Goal: Transaction & Acquisition: Purchase product/service

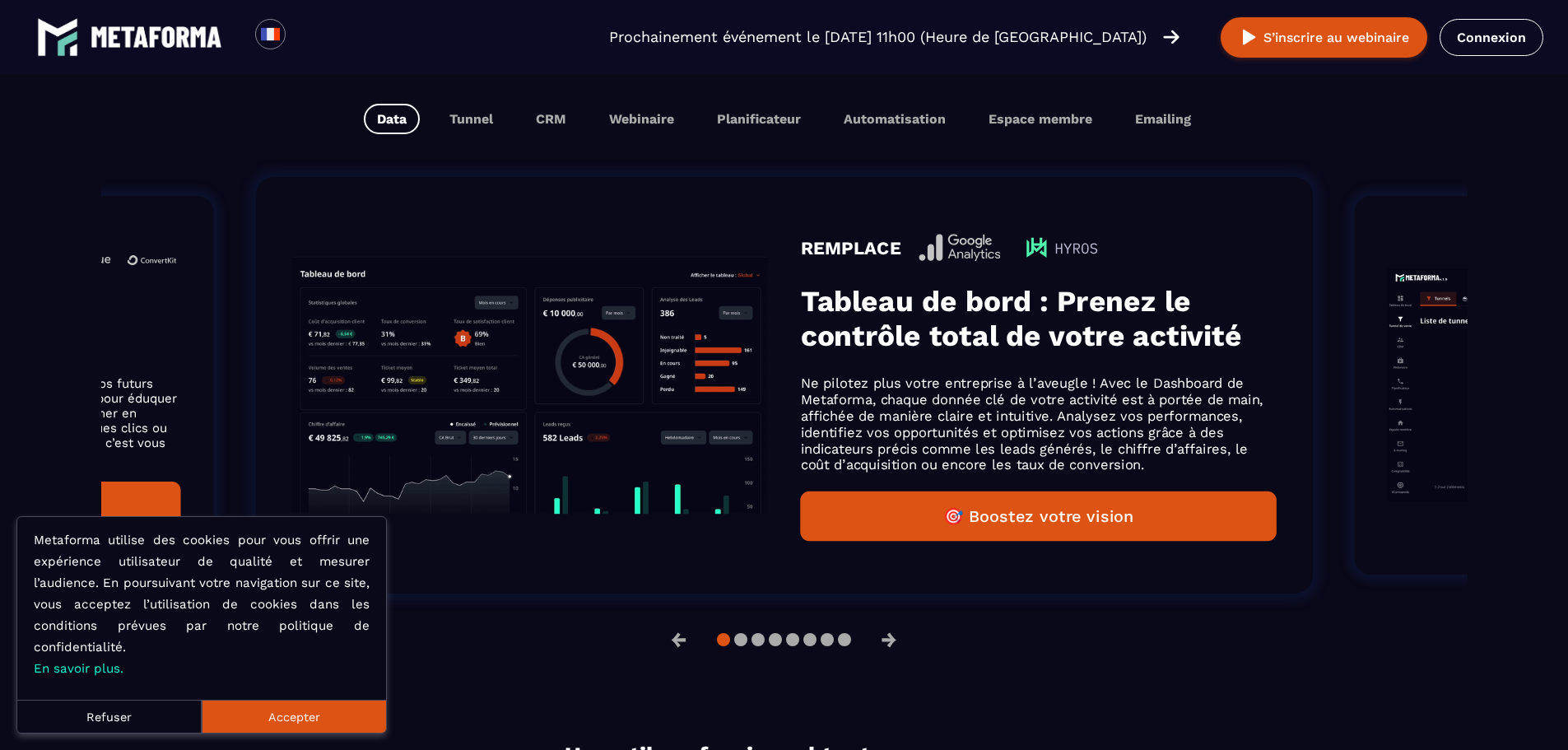
scroll to position [987, 0]
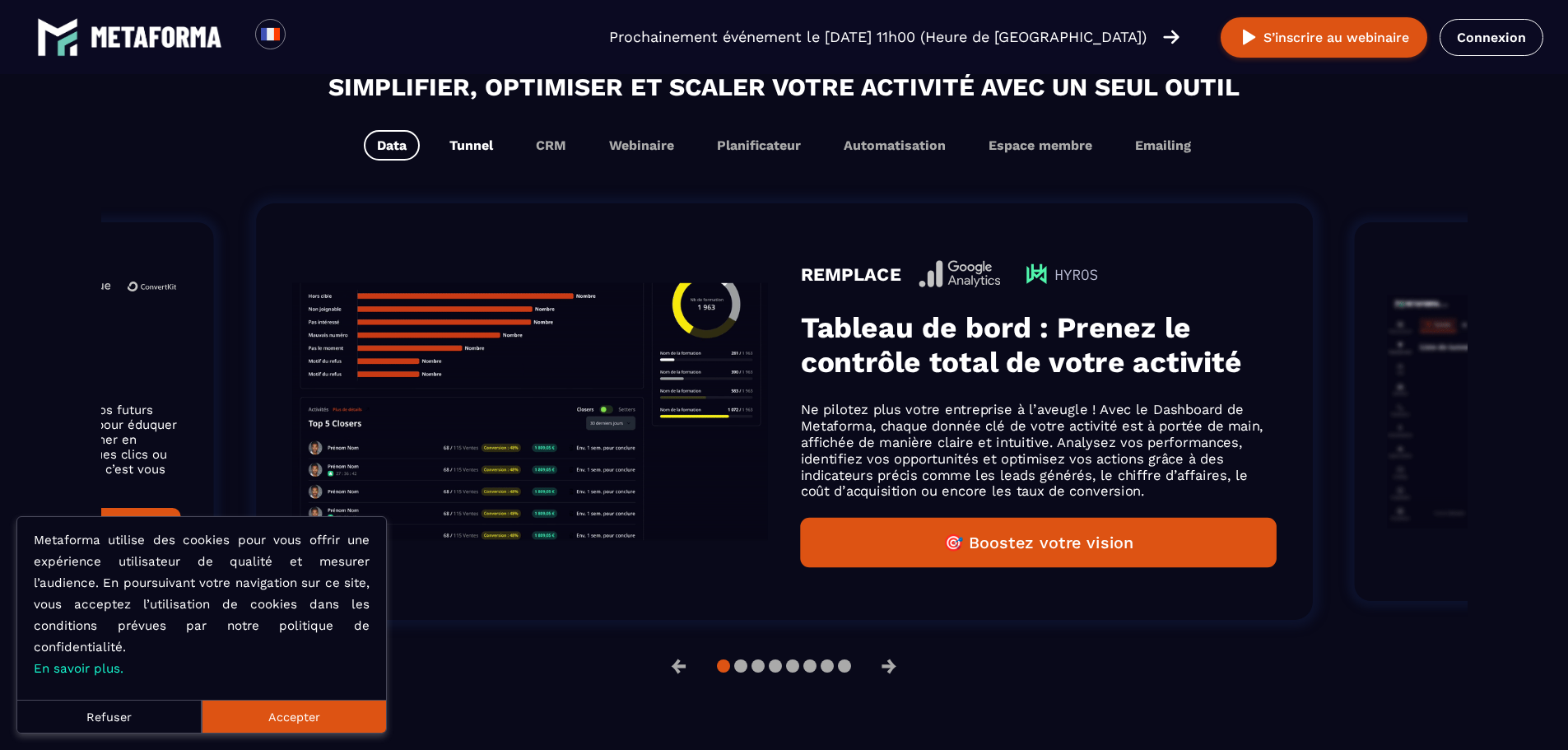
click at [501, 144] on button "Tunnel" at bounding box center [471, 145] width 70 height 30
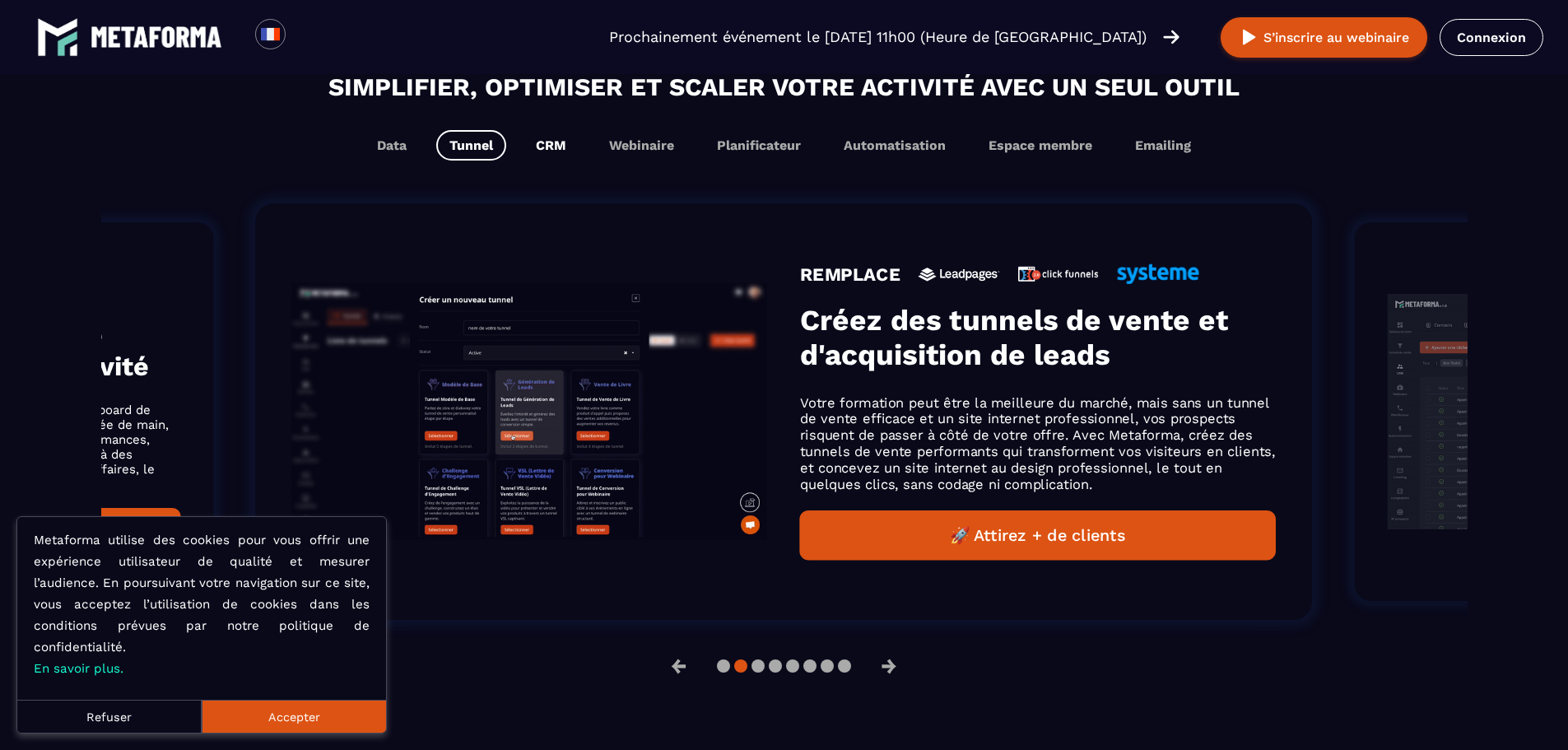
click at [562, 148] on button "CRM" at bounding box center [551, 145] width 56 height 30
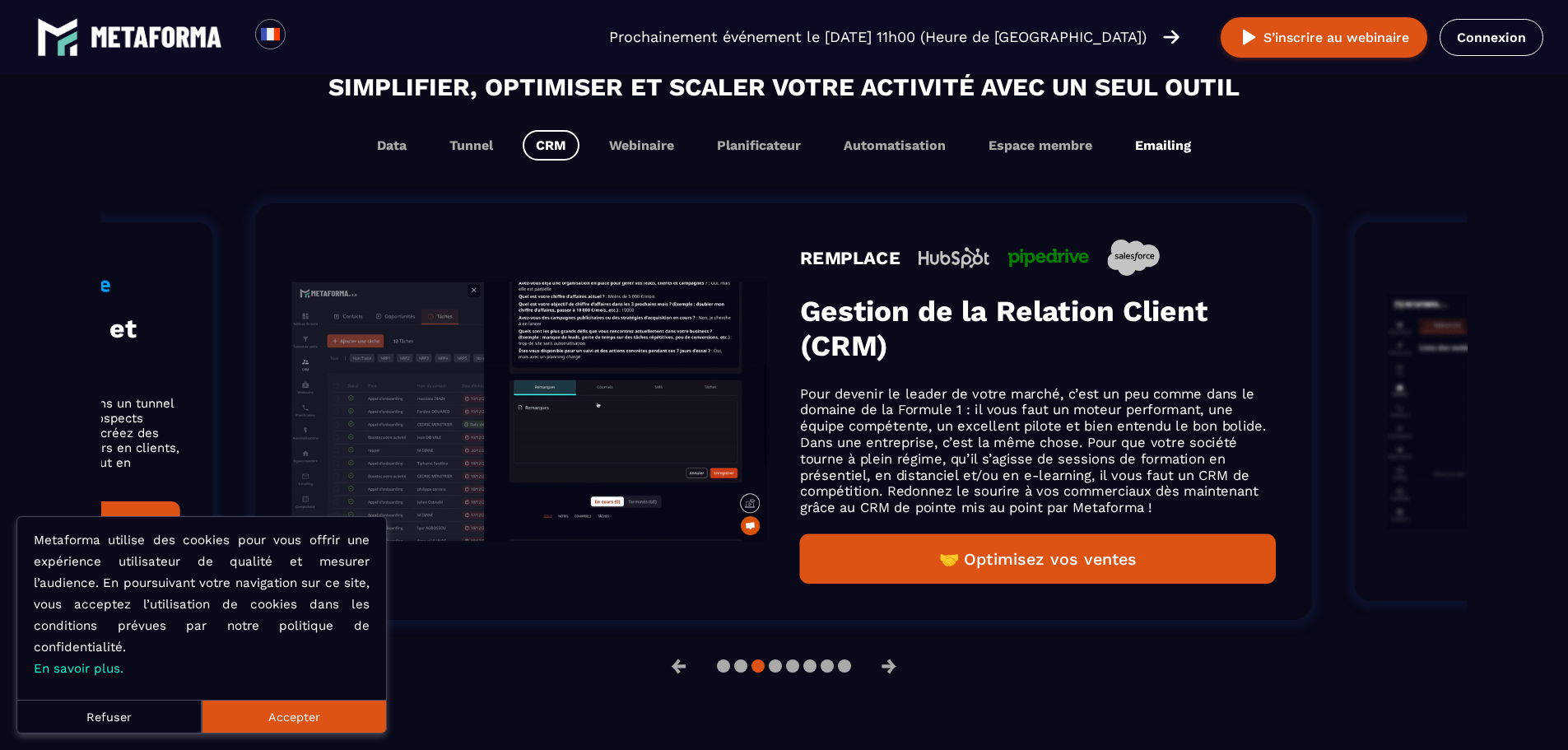
click at [1168, 141] on button "Emailing" at bounding box center [1162, 145] width 83 height 30
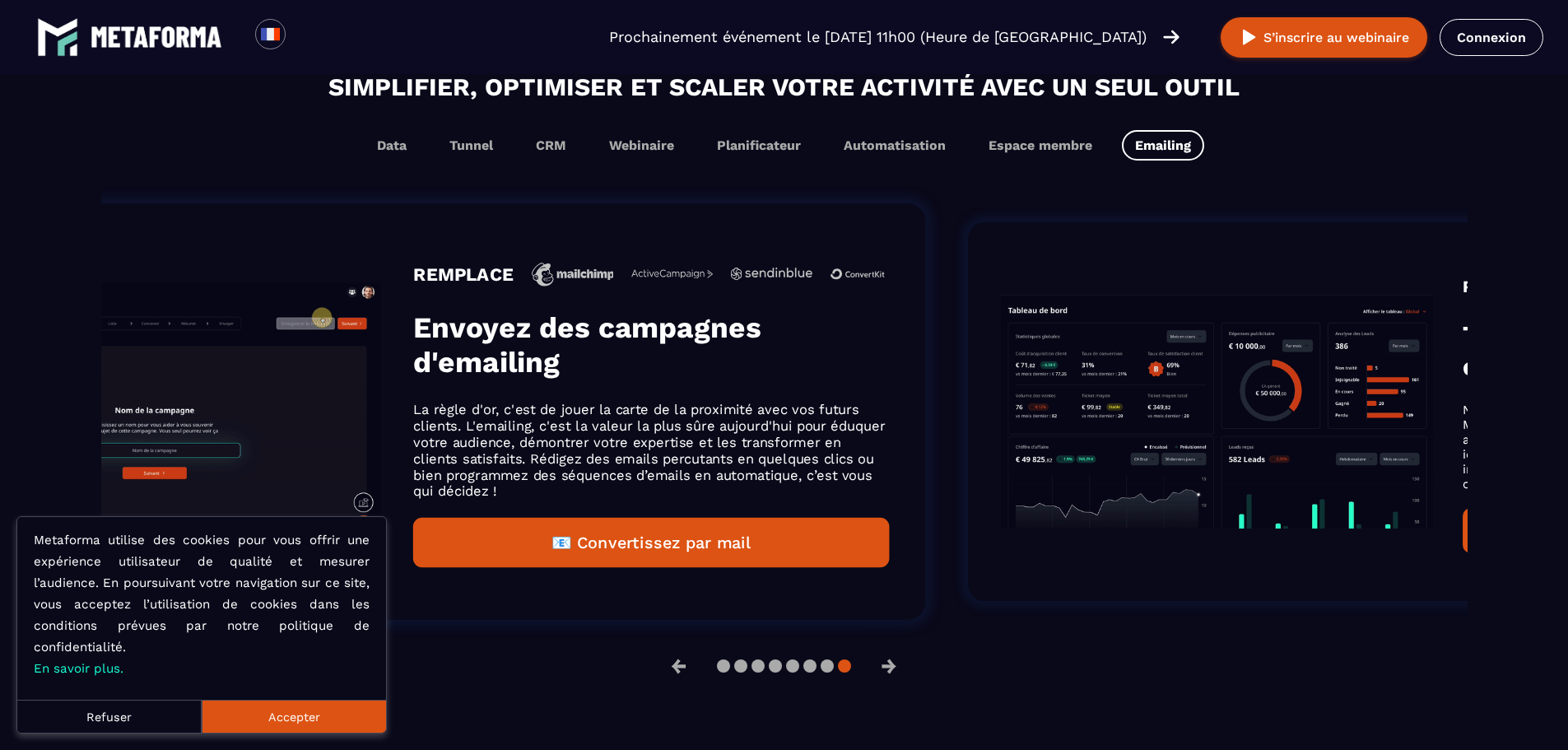
drag, startPoint x: 921, startPoint y: 398, endPoint x: 642, endPoint y: 393, distance: 279.0
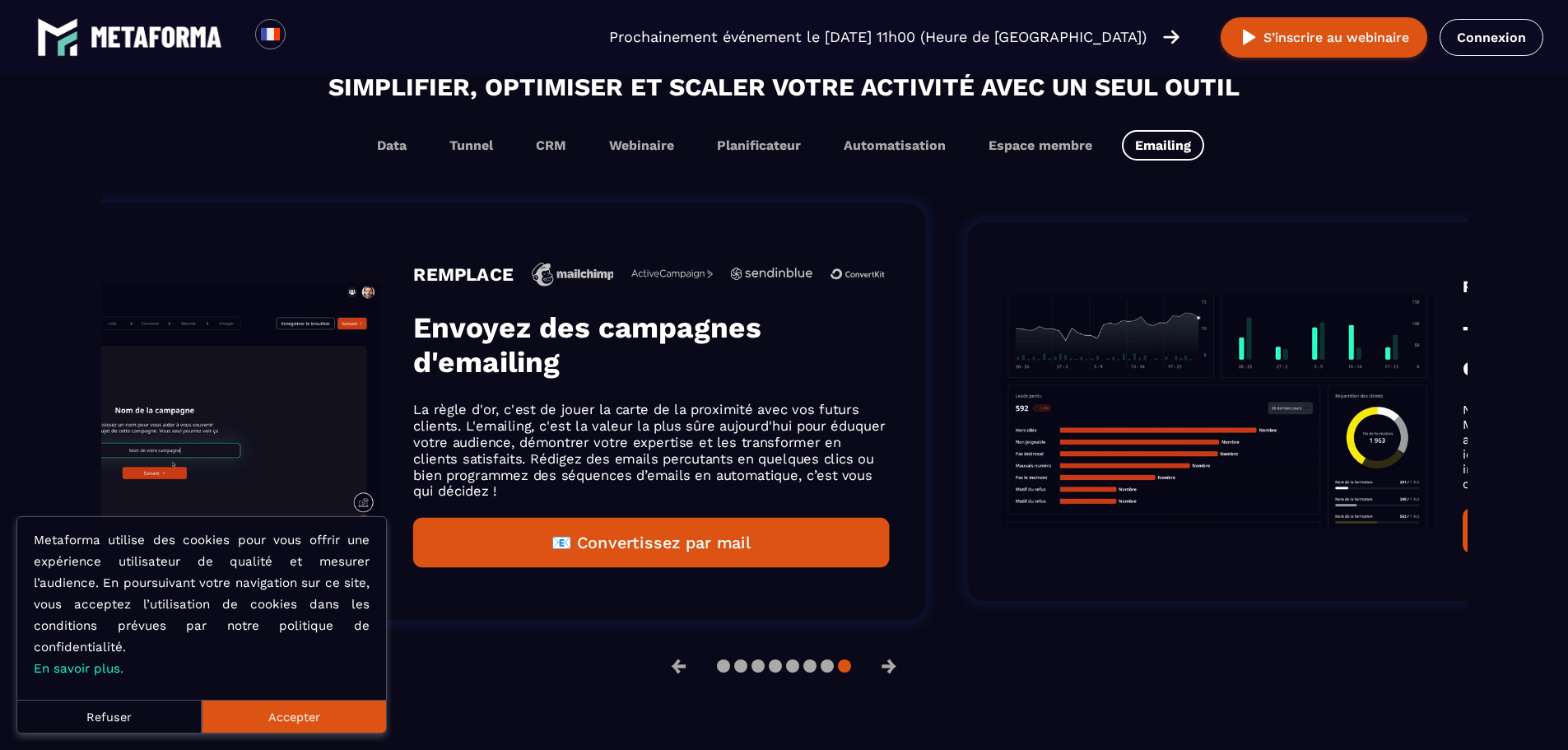
click at [506, 412] on div "REMPLACE Envoyez des campagnes d'emailing La règle d'or, c'est de jouer la cart…" at bounding box center [651, 411] width 476 height 311
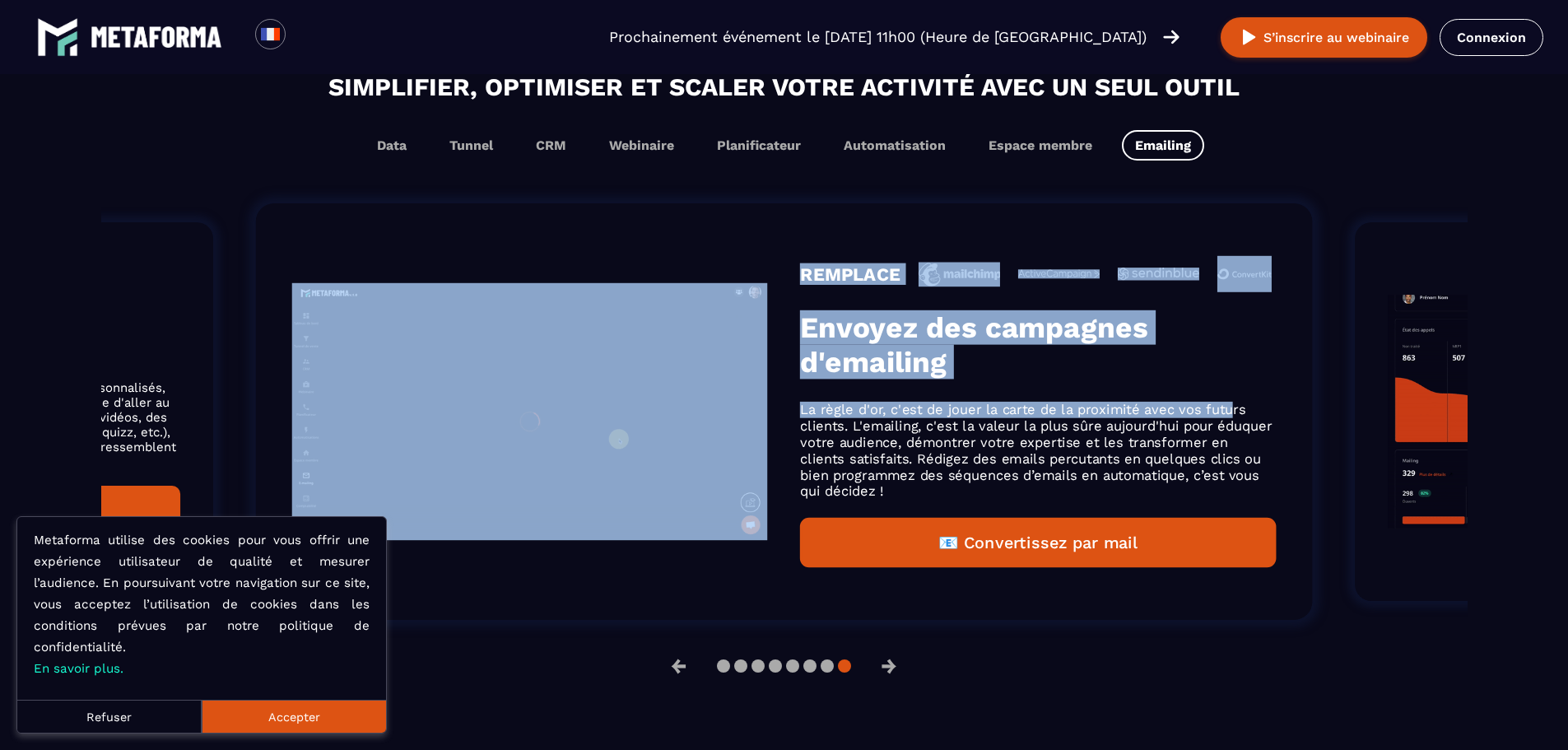
drag, startPoint x: 1100, startPoint y: 398, endPoint x: 595, endPoint y: 390, distance: 505.1
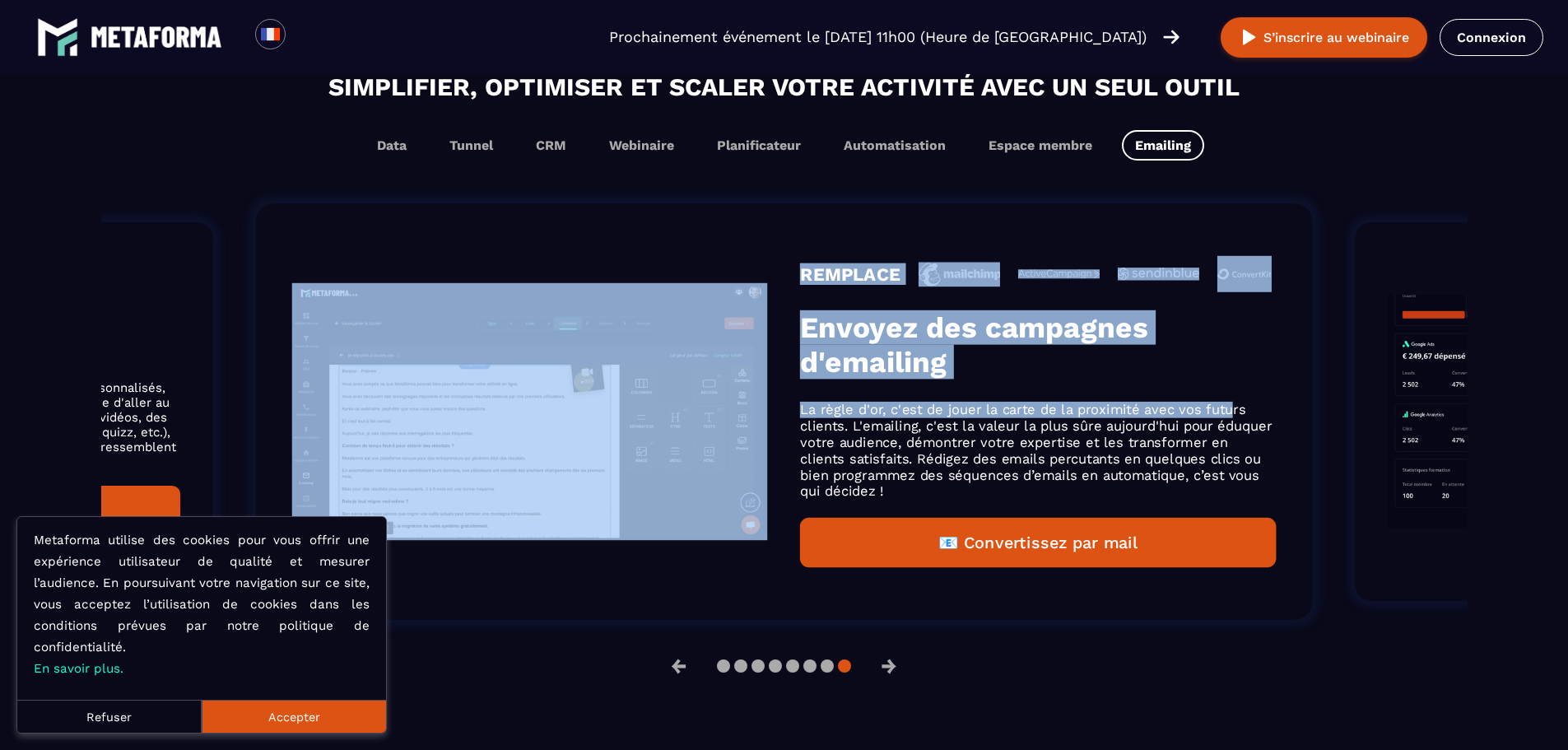
click at [596, 390] on div "REMPLACE Envoyez des campagnes d'emailing La règle d'or, c'est de jouer la cart…" at bounding box center [784, 411] width 1057 height 417
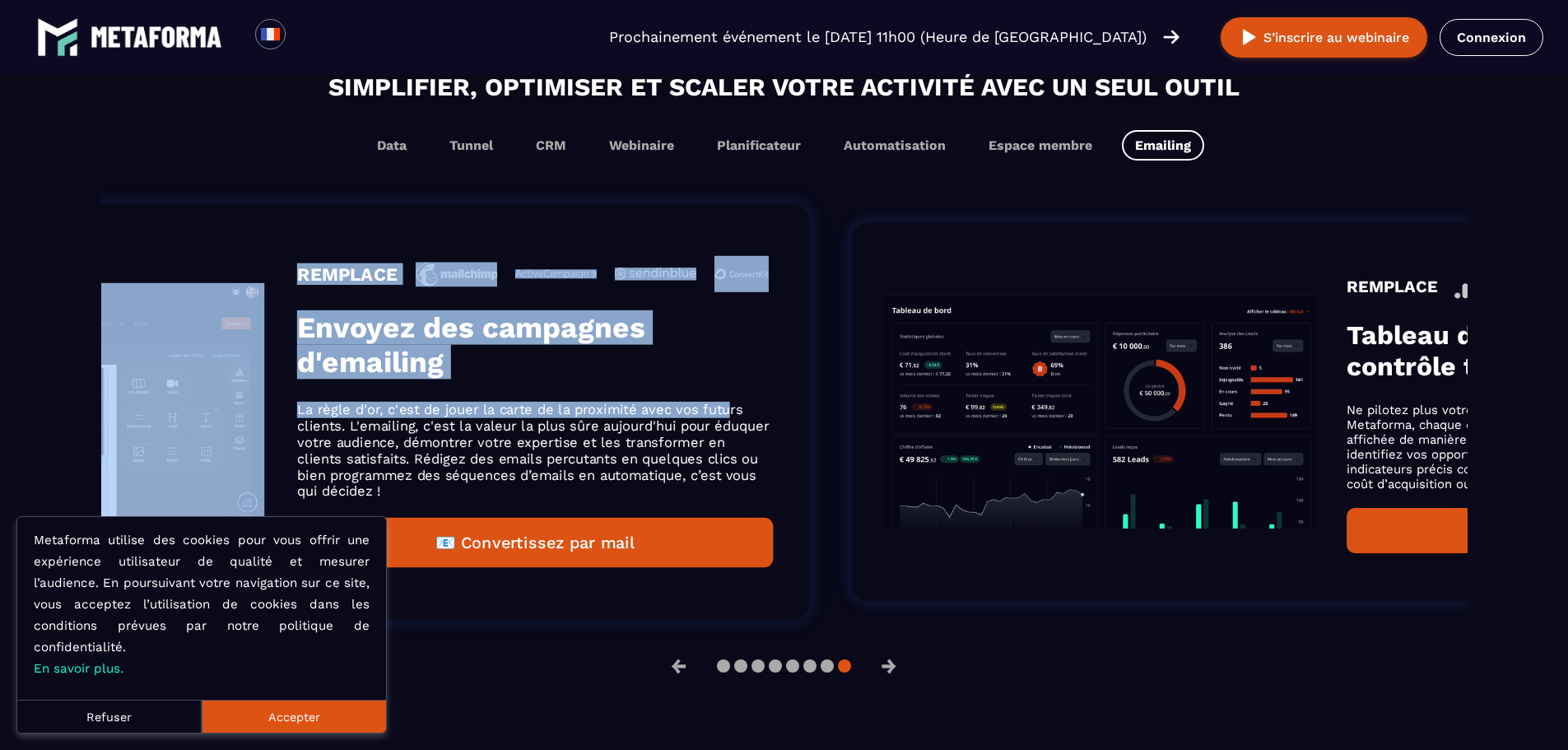
drag, startPoint x: 667, startPoint y: 381, endPoint x: 590, endPoint y: 372, distance: 77.5
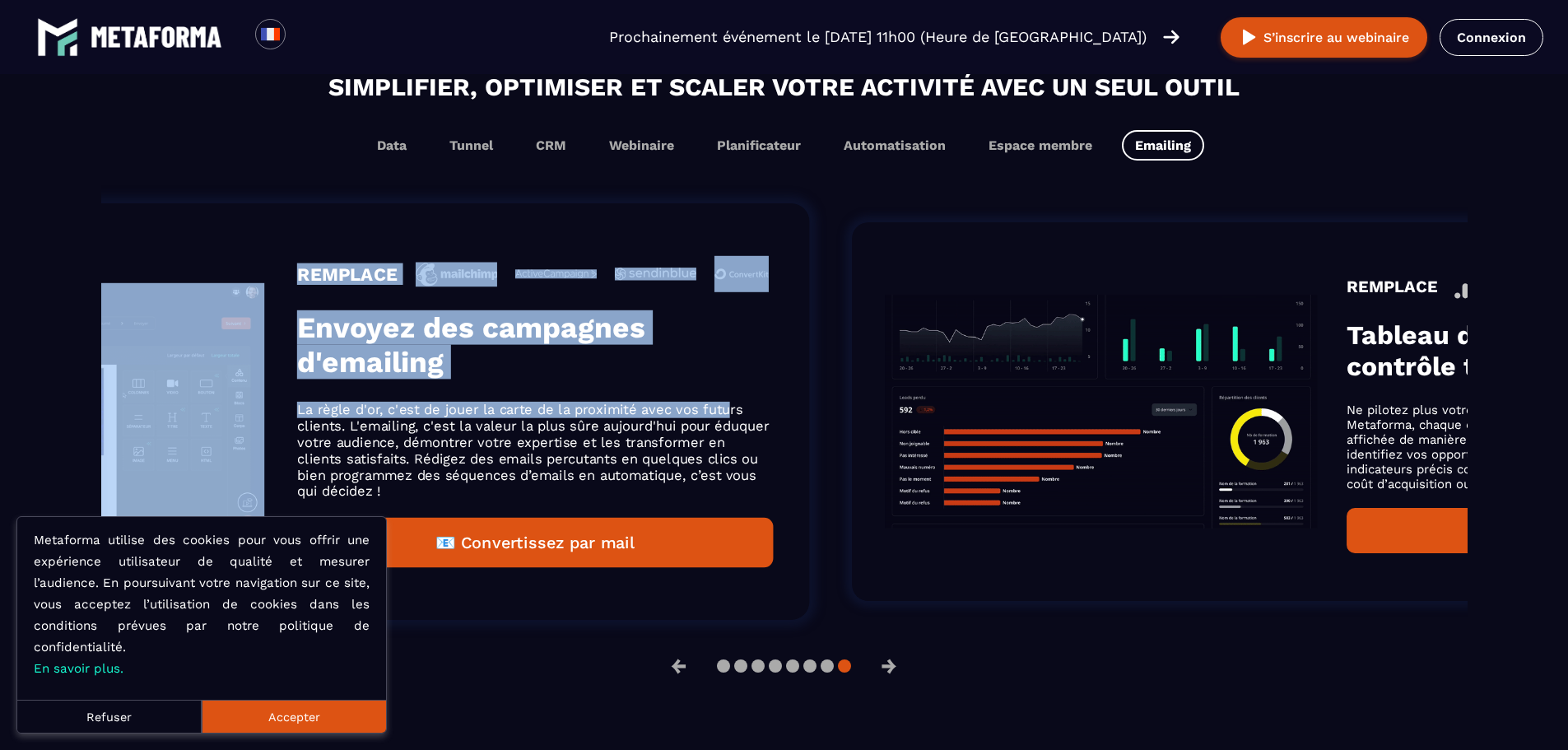
click at [546, 374] on h3 "Envoyez des campagnes d'emailing" at bounding box center [535, 344] width 476 height 69
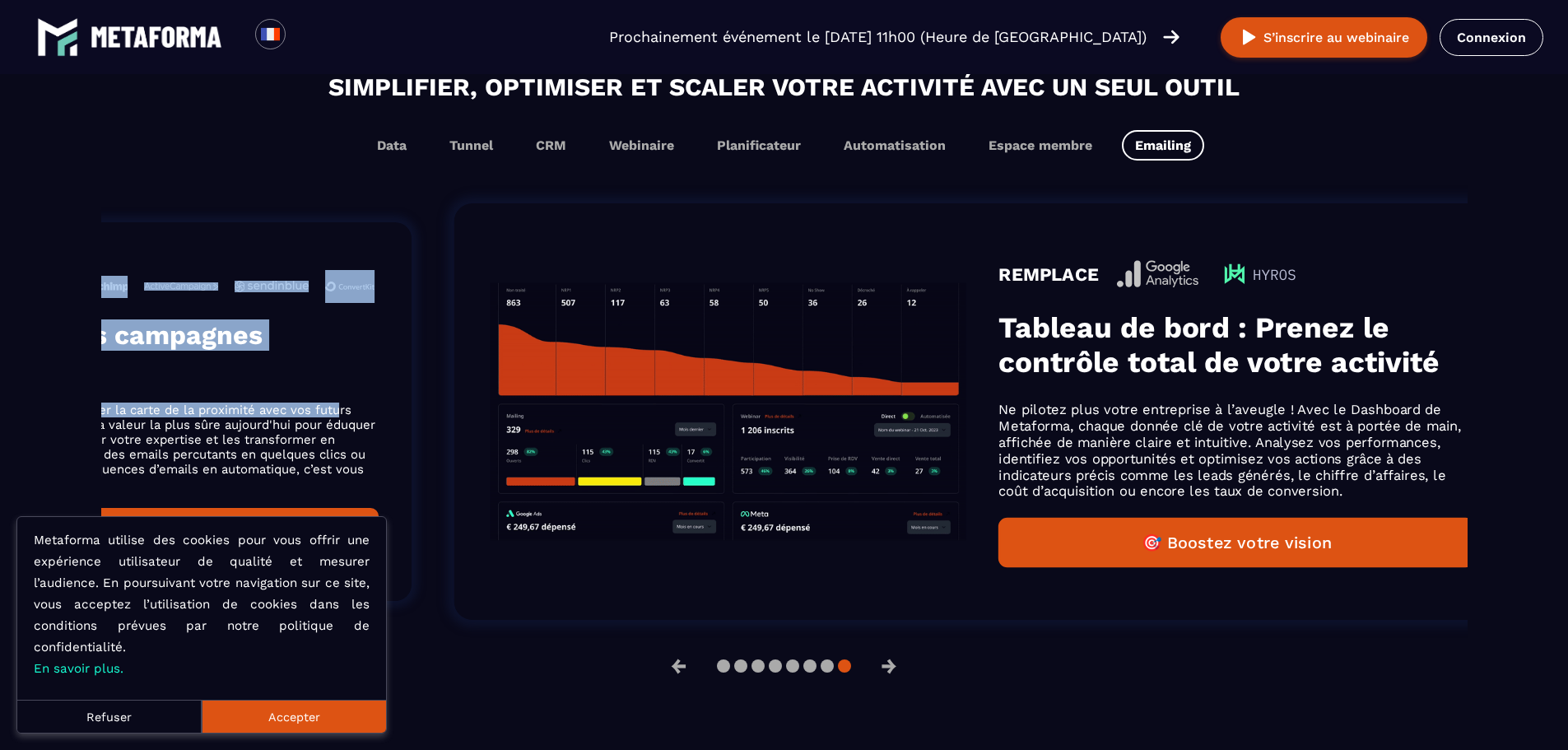
drag, startPoint x: 847, startPoint y: 416, endPoint x: 14, endPoint y: 434, distance: 833.2
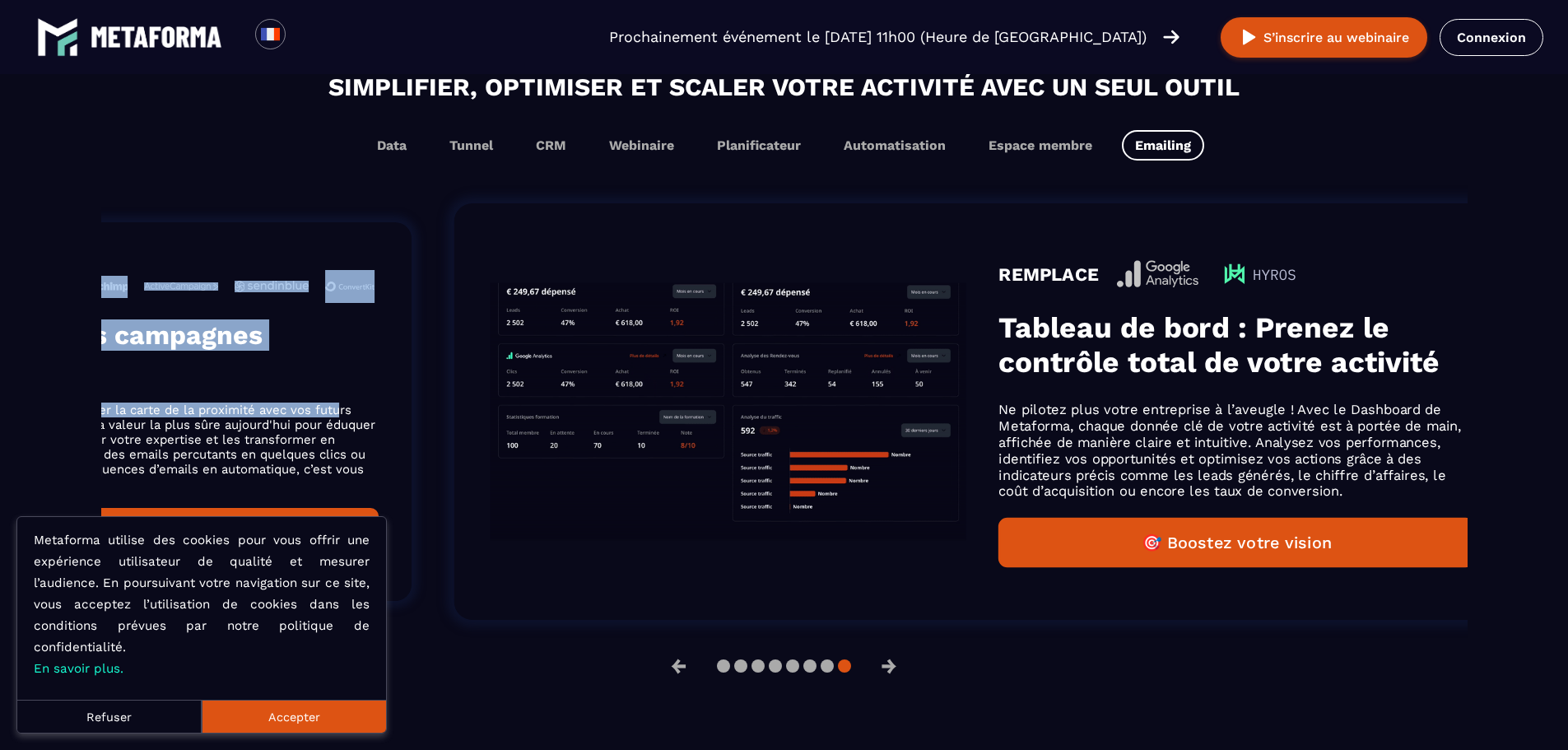
click at [22, 443] on section "Simplifier, optimiser et scaler votre activité avec un seul outil Data Tunnel C…" at bounding box center [784, 376] width 1568 height 617
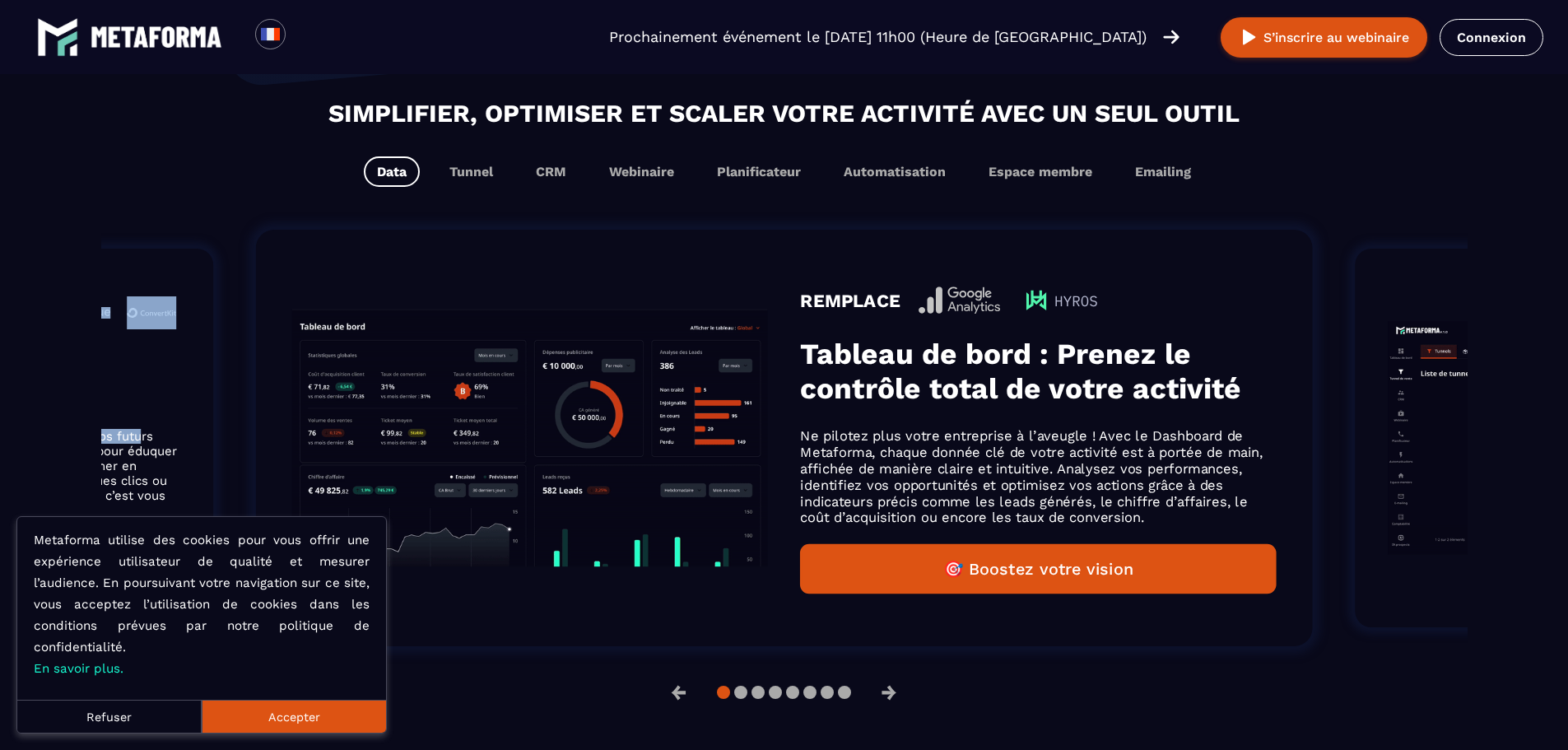
scroll to position [1014, 0]
